Goal: Task Accomplishment & Management: Manage account settings

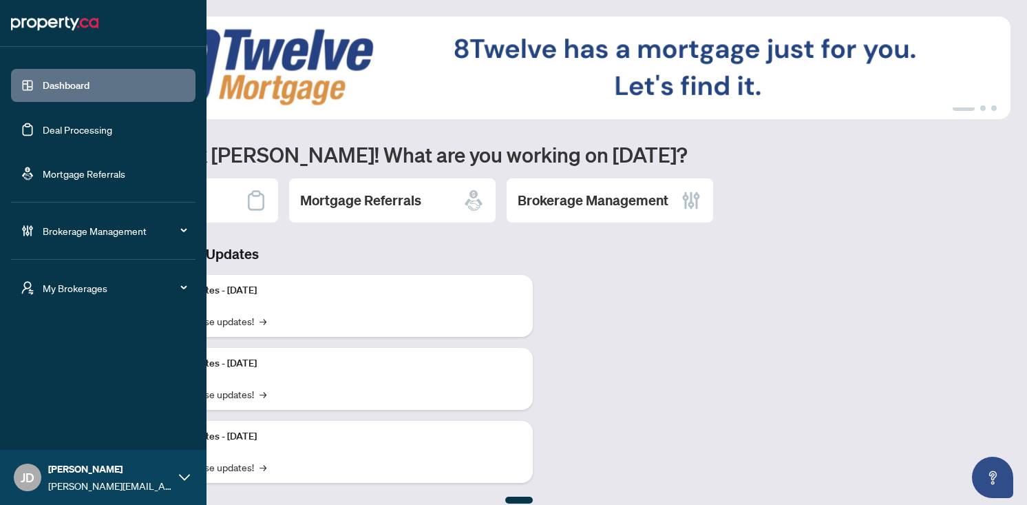
click at [50, 231] on span "Brokerage Management" at bounding box center [114, 230] width 143 height 15
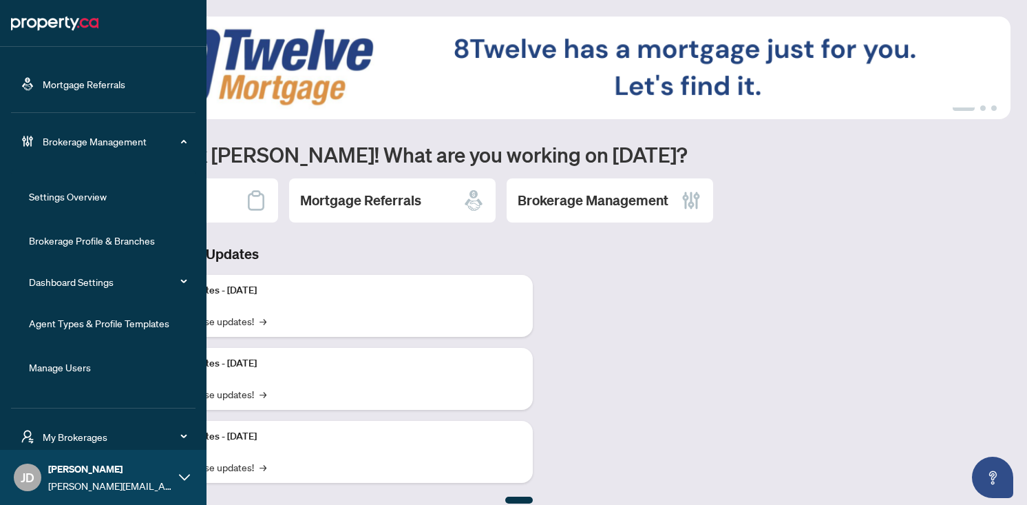
scroll to position [92, 0]
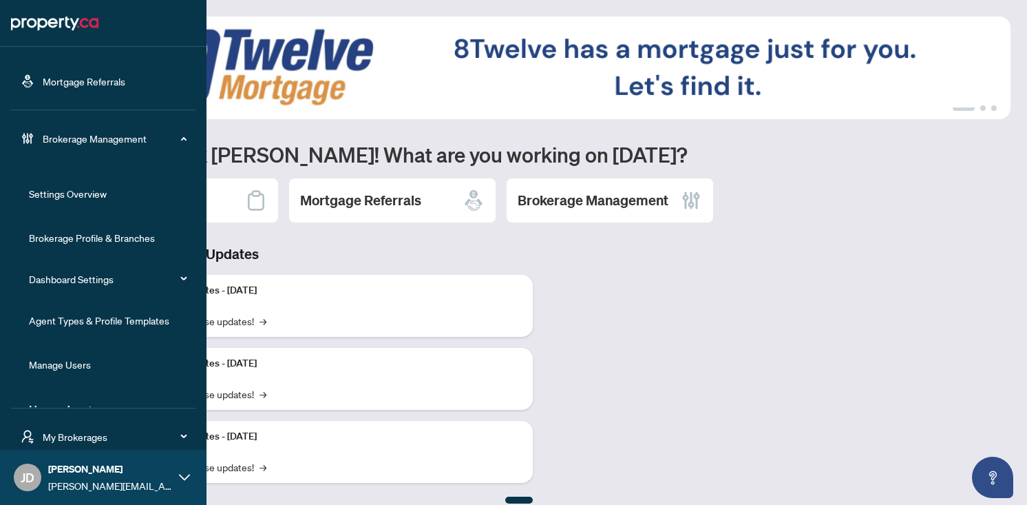
click at [68, 278] on link "Dashboard Settings" at bounding box center [71, 279] width 85 height 12
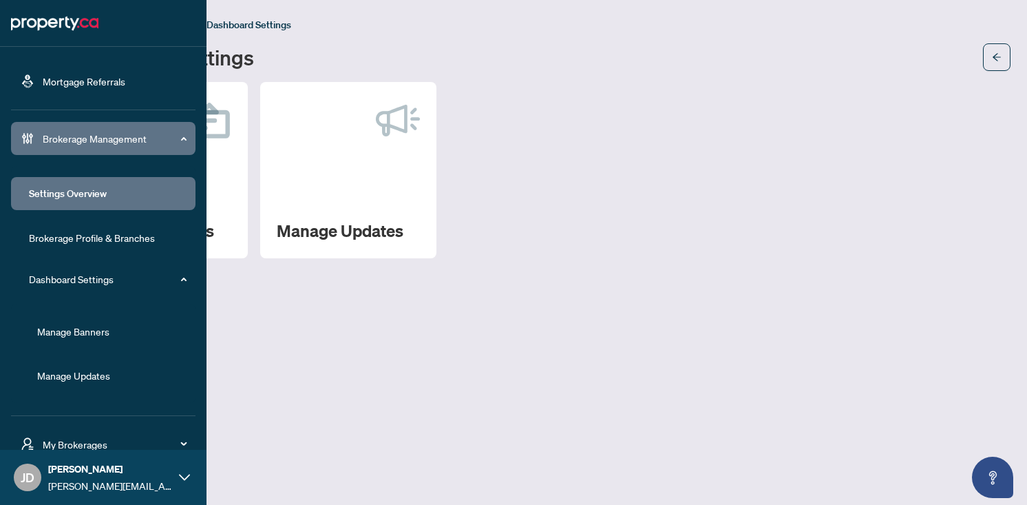
click at [70, 335] on link "Manage Banners" at bounding box center [73, 331] width 72 height 12
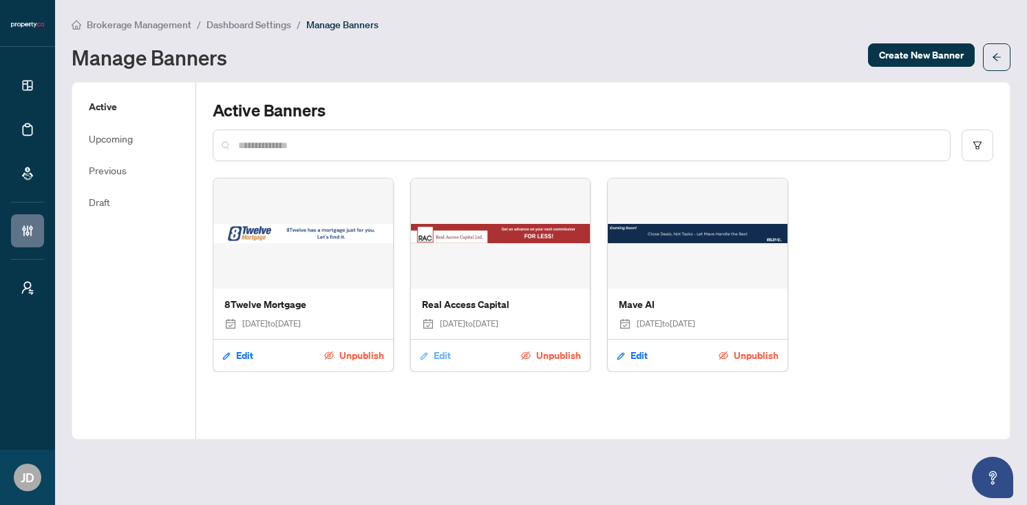
click at [438, 356] on span "Edit" at bounding box center [442, 355] width 17 height 22
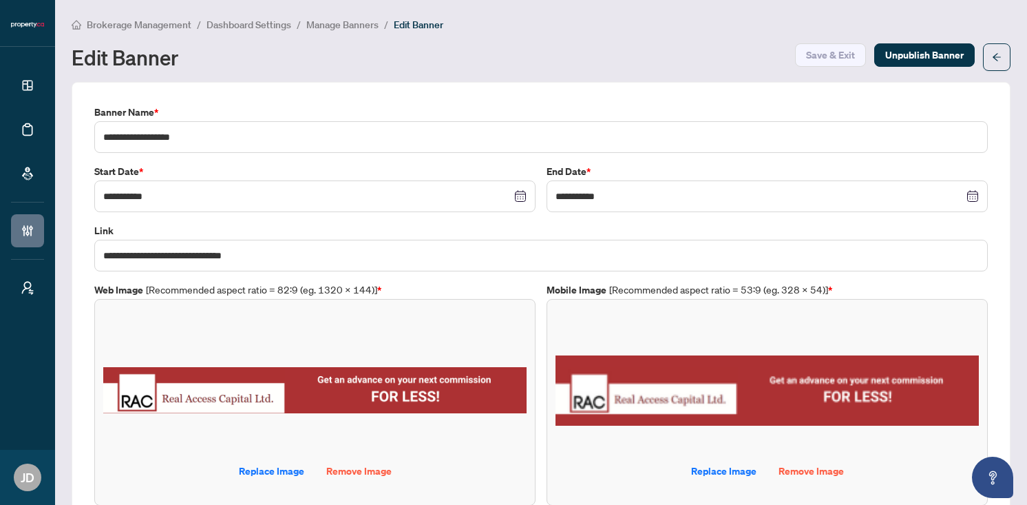
scroll to position [39, 0]
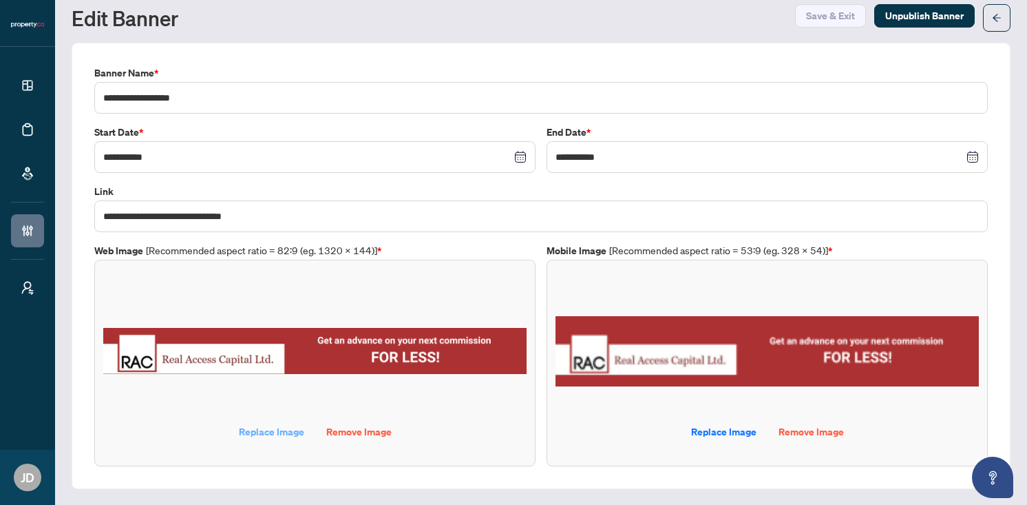
click at [271, 428] on span "Replace Image" at bounding box center [271, 432] width 65 height 22
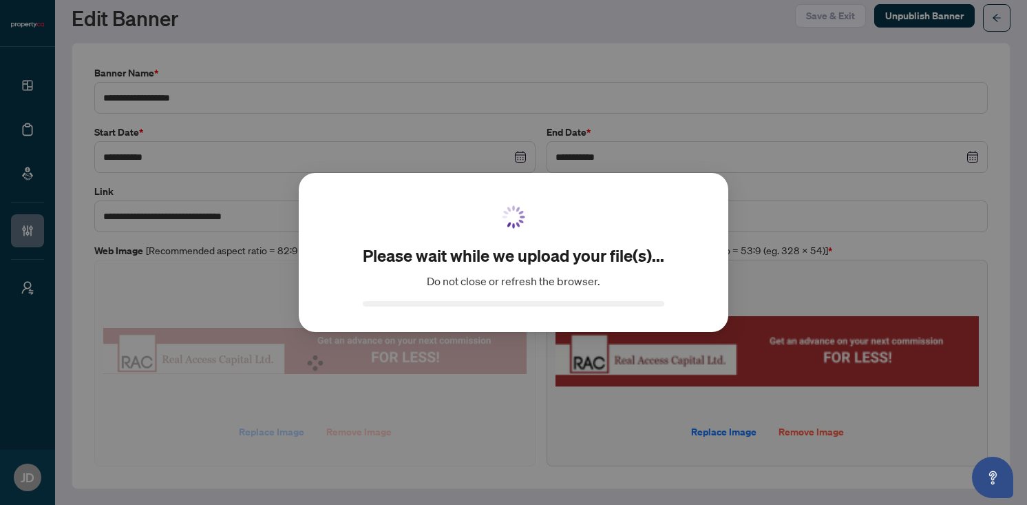
click at [732, 432] on div "Please wait while we upload your file(s)... Do not close or refresh the browser…" at bounding box center [513, 252] width 1027 height 505
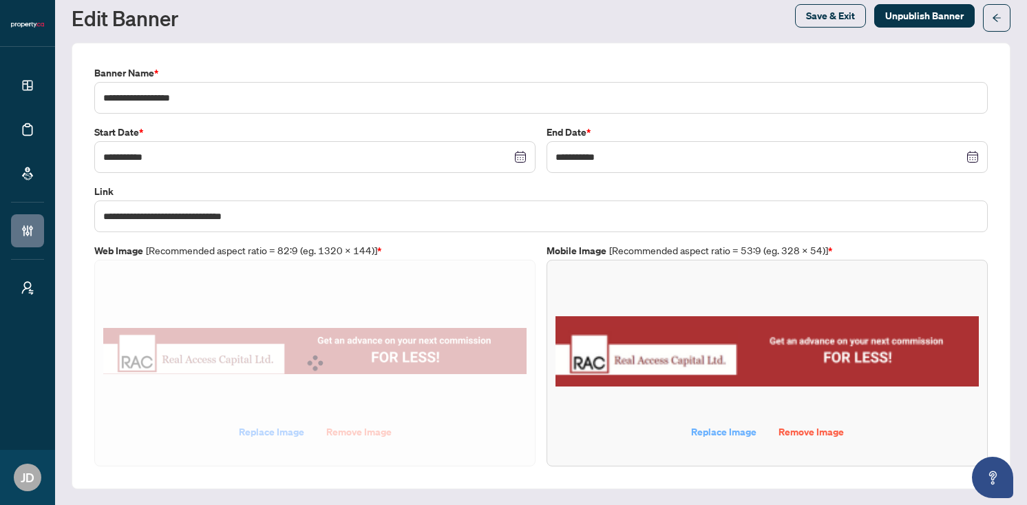
click at [717, 433] on span "Replace Image" at bounding box center [723, 432] width 65 height 22
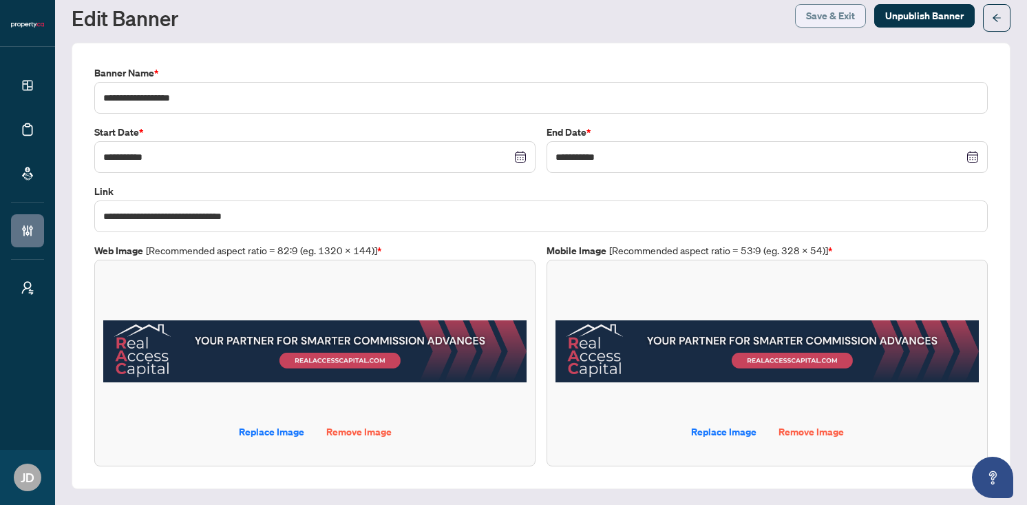
click at [824, 15] on span "Save & Exit" at bounding box center [830, 16] width 49 height 22
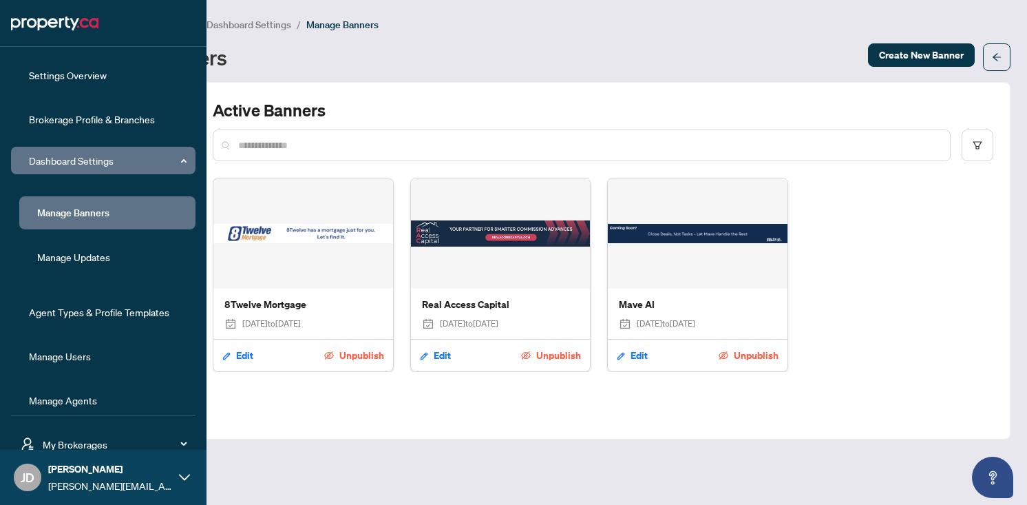
scroll to position [224, 0]
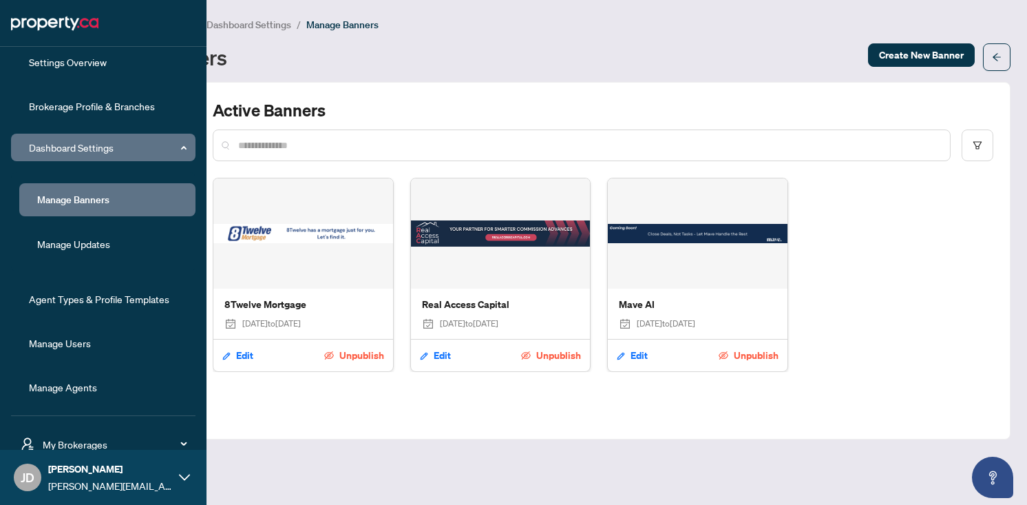
click at [68, 437] on span "My Brokerages" at bounding box center [114, 444] width 143 height 15
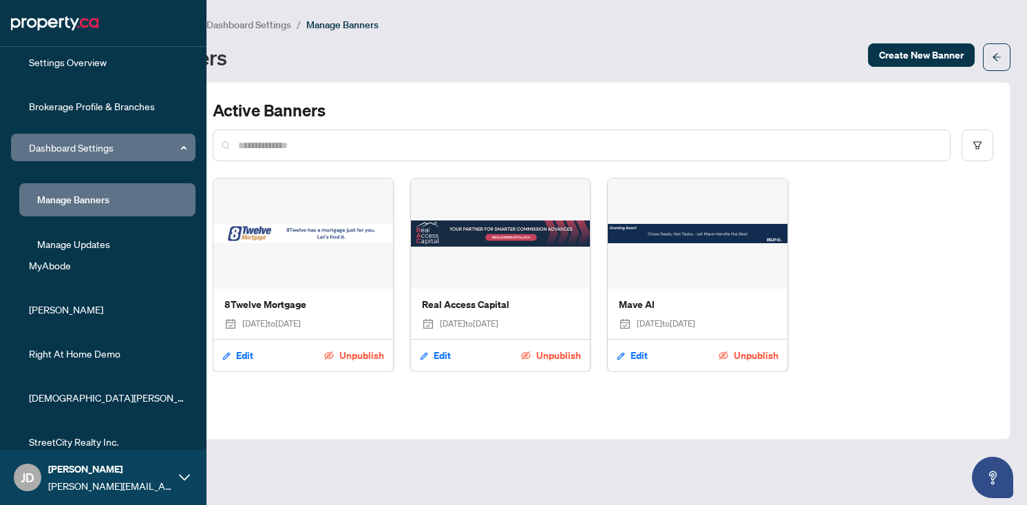
scroll to position [362, 0]
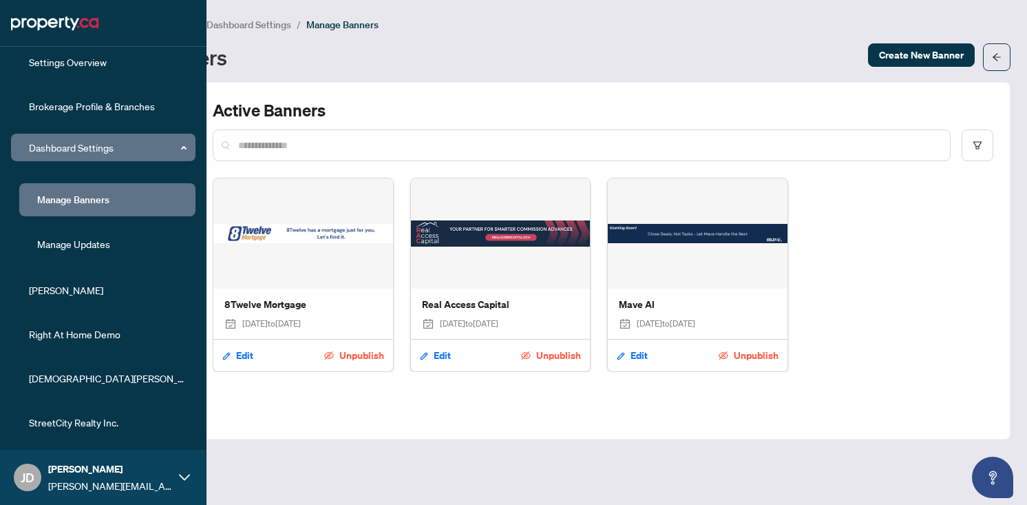
click at [61, 419] on span "StreetCity Realty Inc." at bounding box center [107, 422] width 157 height 15
